Goal: Information Seeking & Learning: Learn about a topic

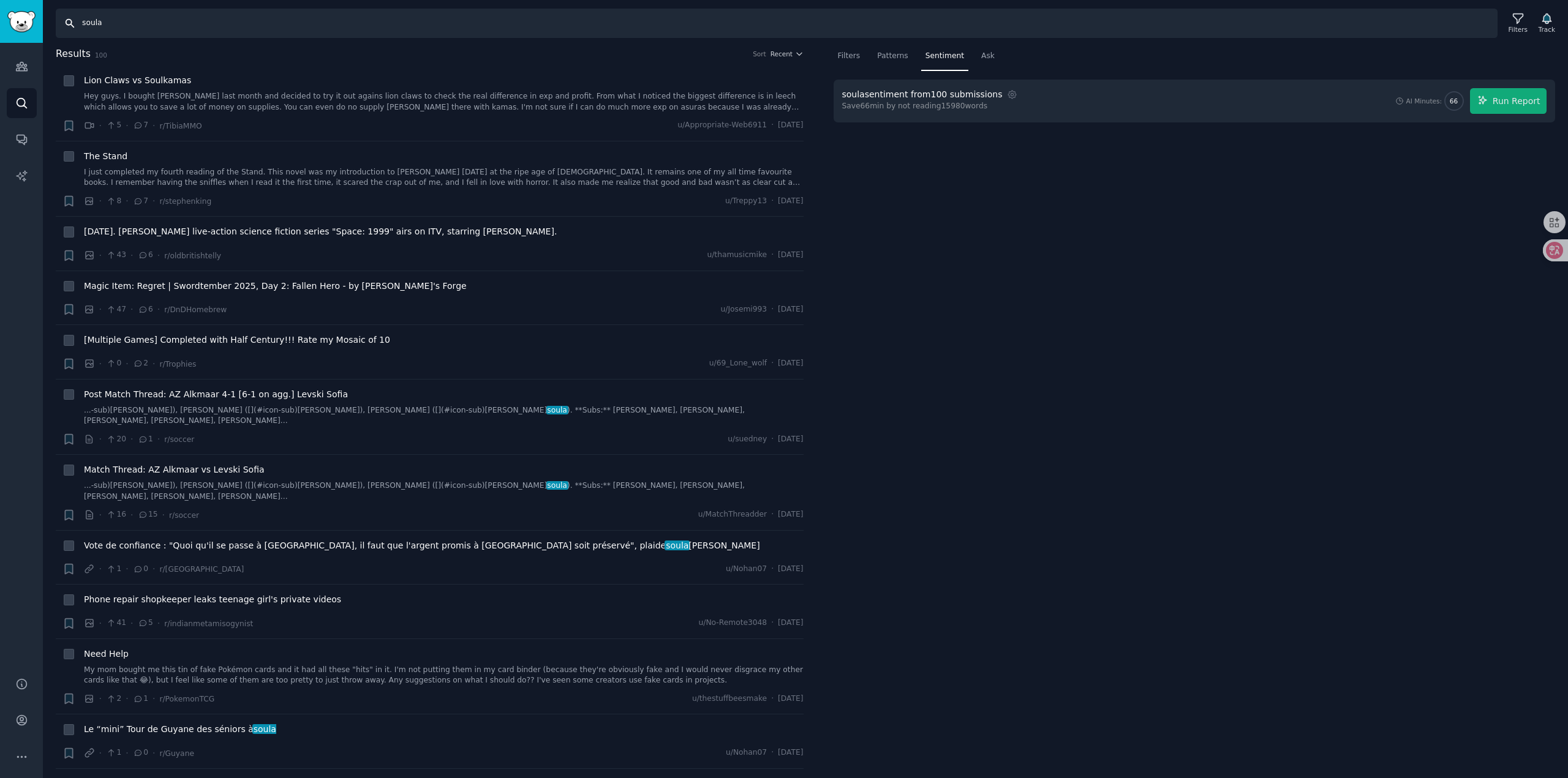
drag, startPoint x: 149, startPoint y: 26, endPoint x: 39, endPoint y: 25, distance: 110.0
click at [39, 25] on div "Conversations Audiences Search Conversations AI Reports Help Account More Searc…" at bounding box center [784, 389] width 1568 height 778
type input "[DOMAIN_NAME]"
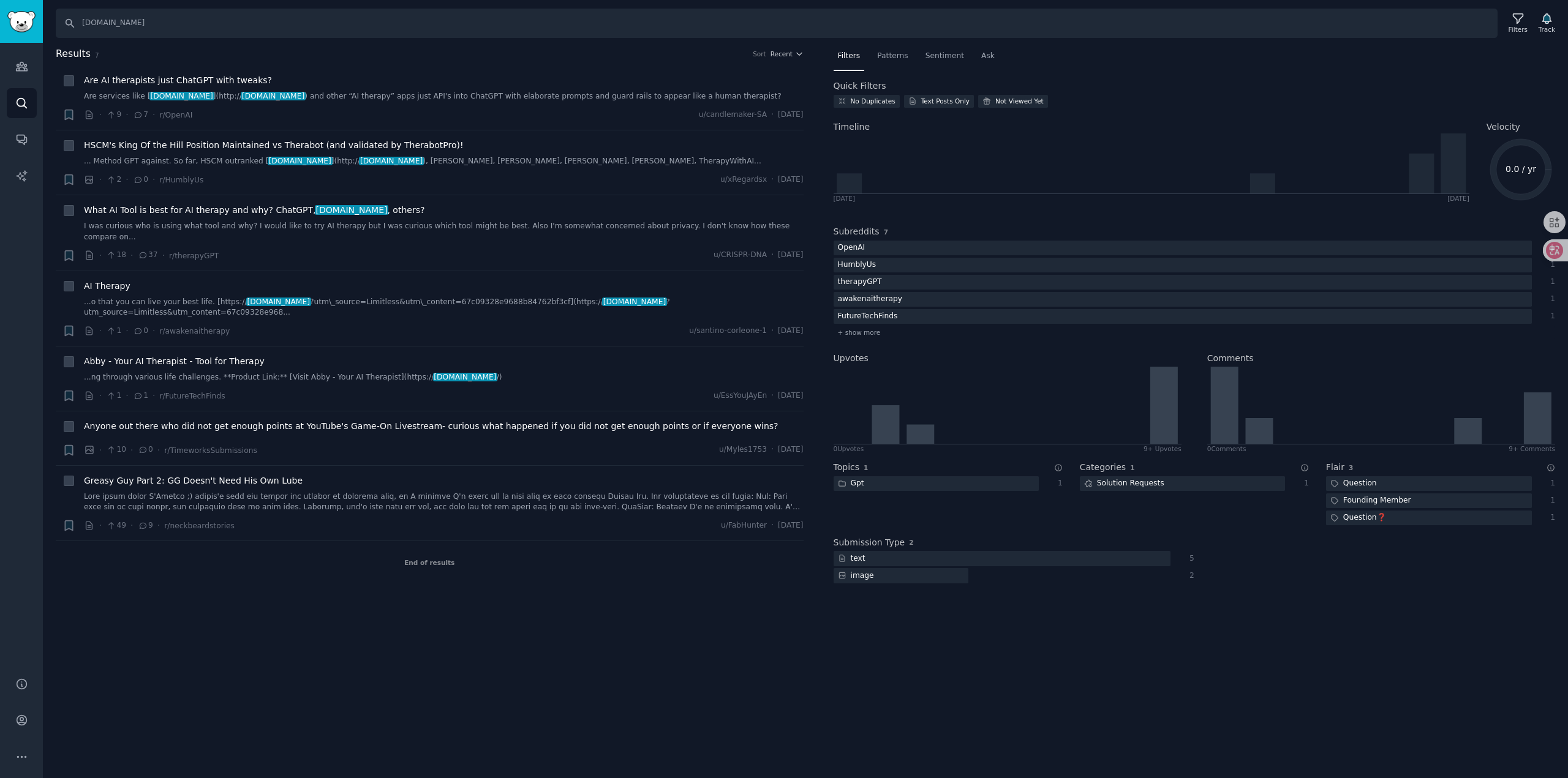
drag, startPoint x: 293, startPoint y: 406, endPoint x: 282, endPoint y: 598, distance: 192.3
click at [284, 598] on div "Results 7 Sort Recent + Are AI therapists just ChatGPT with tweaks? Are service…" at bounding box center [438, 323] width 765 height 552
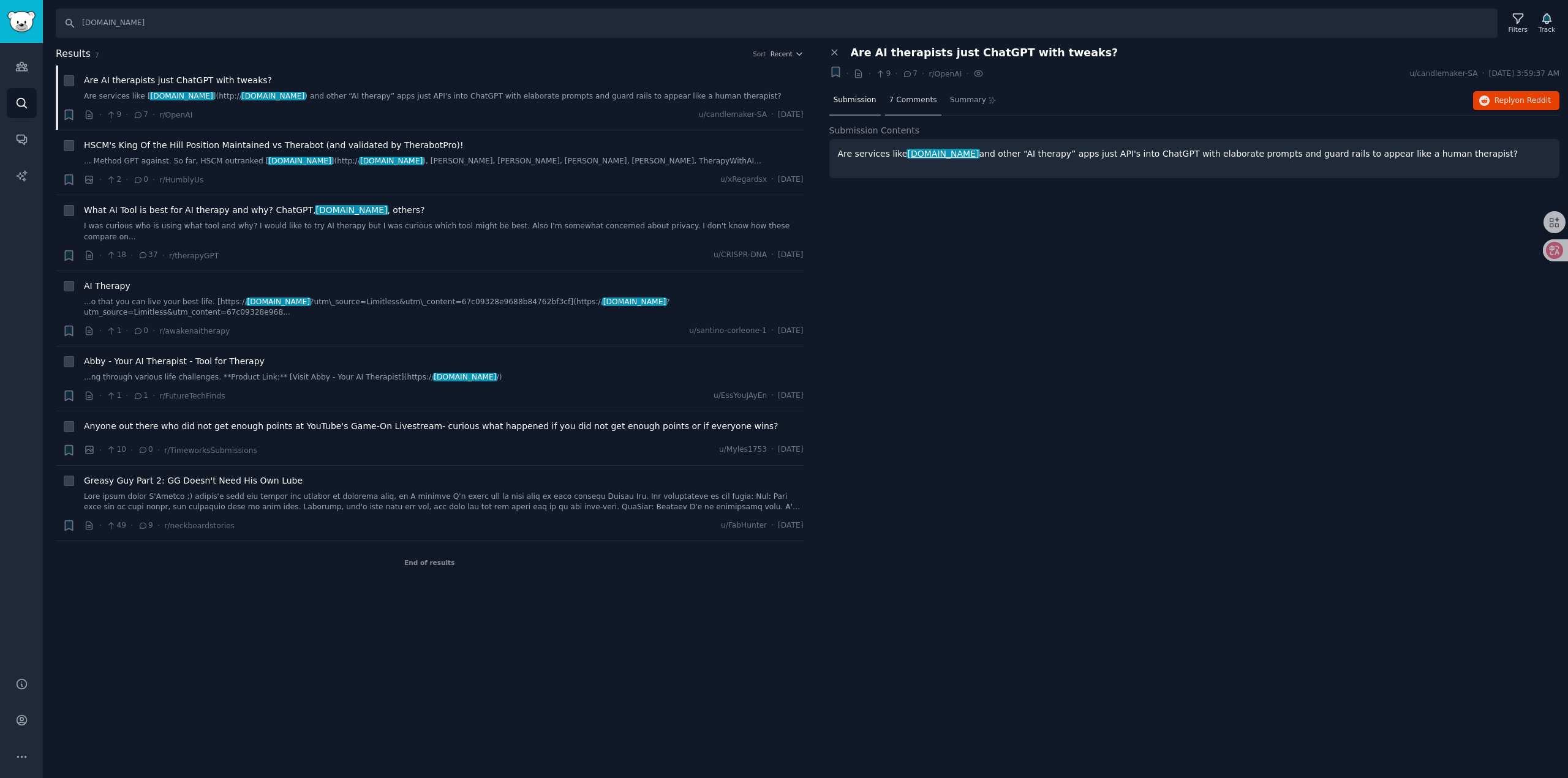
click at [914, 95] on span "7 Comments" at bounding box center [914, 101] width 48 height 11
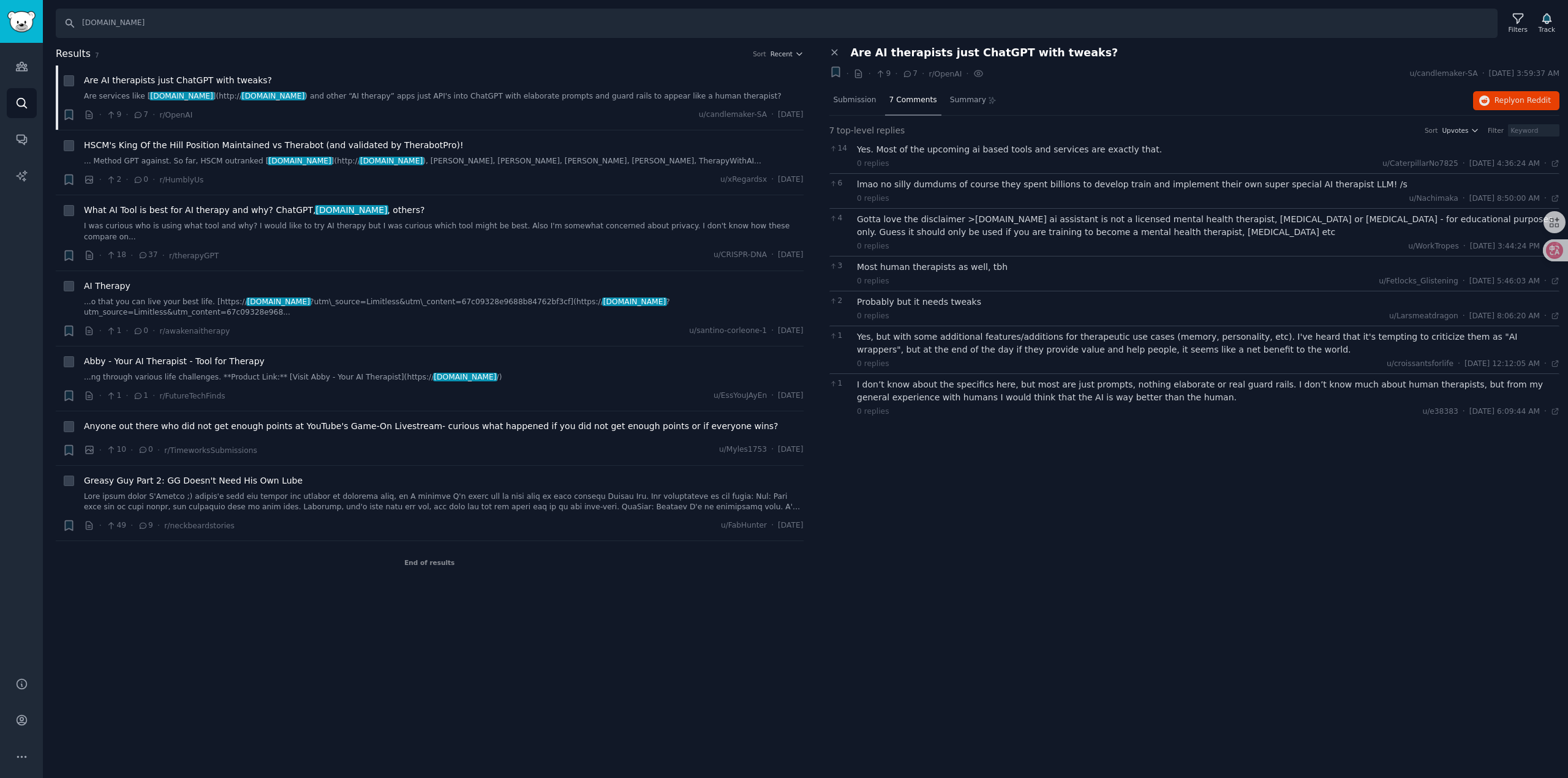
click at [939, 182] on div "lmao no silly dumdums of course they spent billions to develop train and implem…" at bounding box center [1208, 184] width 702 height 13
click at [1507, 98] on span "Reply on Reddit" at bounding box center [1523, 101] width 56 height 11
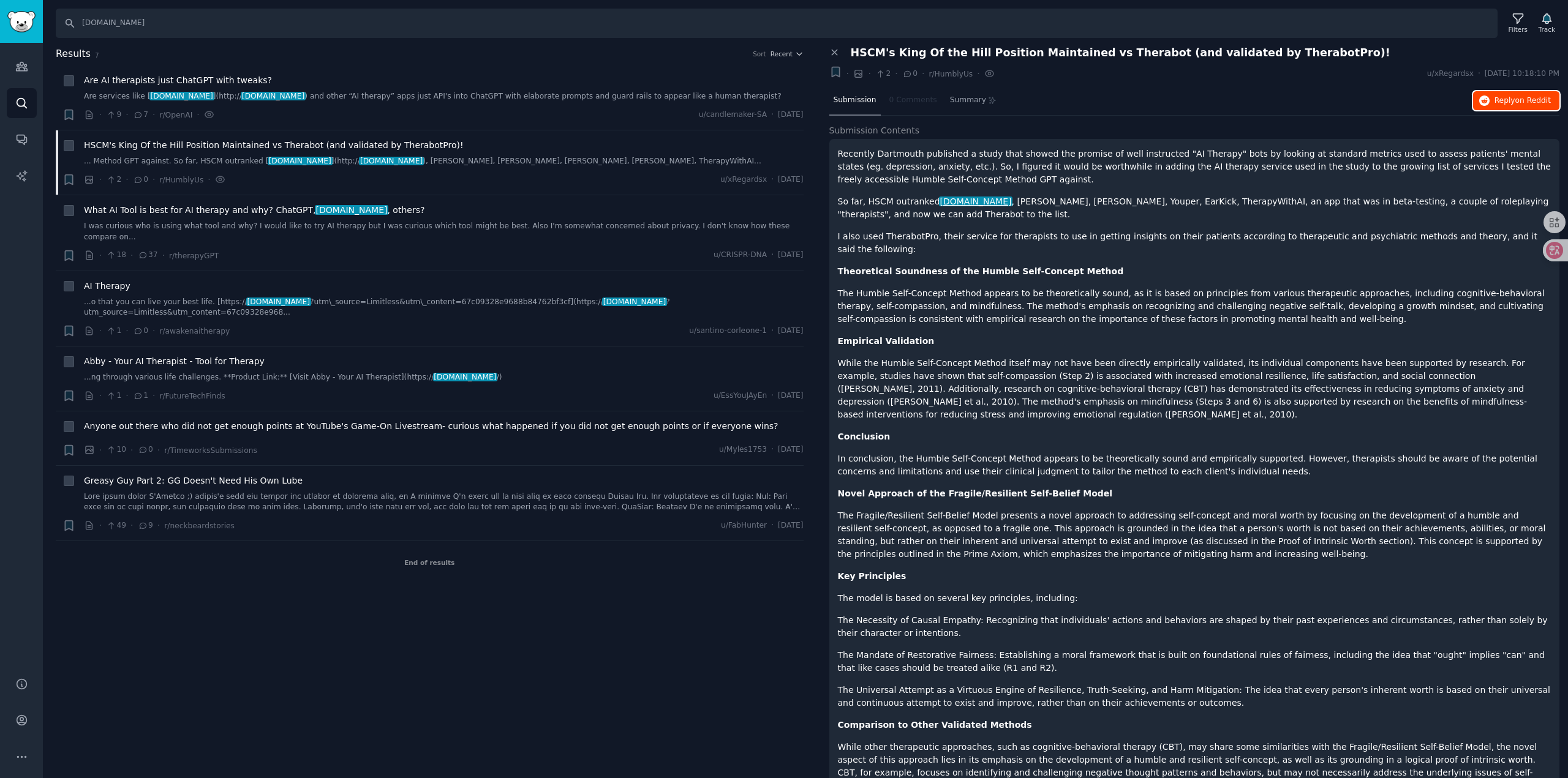
click at [1479, 96] on icon "button" at bounding box center [1485, 101] width 11 height 11
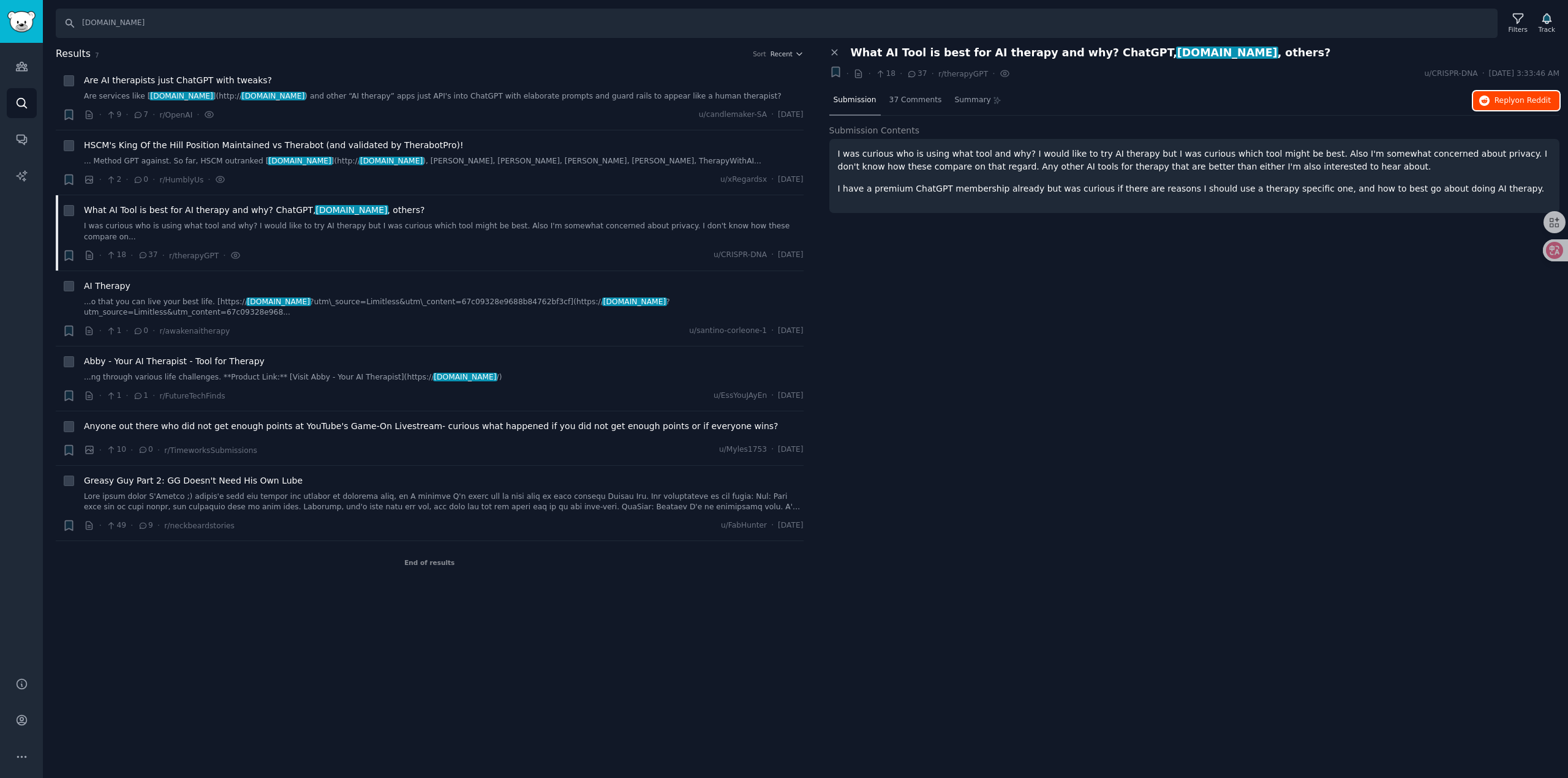
click at [1508, 104] on span "Reply on Reddit" at bounding box center [1523, 101] width 56 height 11
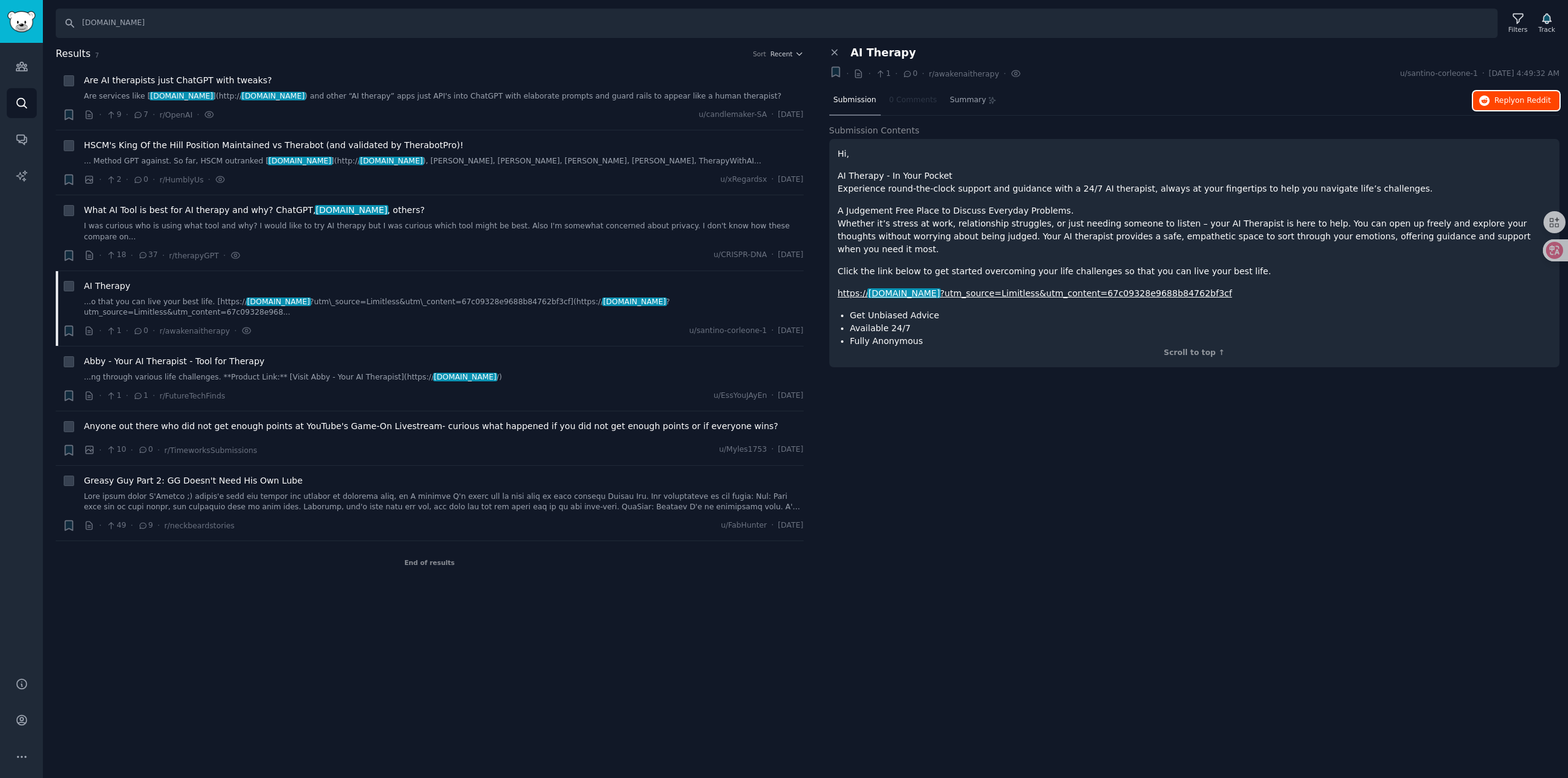
click at [1526, 102] on span "on Reddit" at bounding box center [1533, 101] width 36 height 9
